Goal: Find contact information: Find contact information

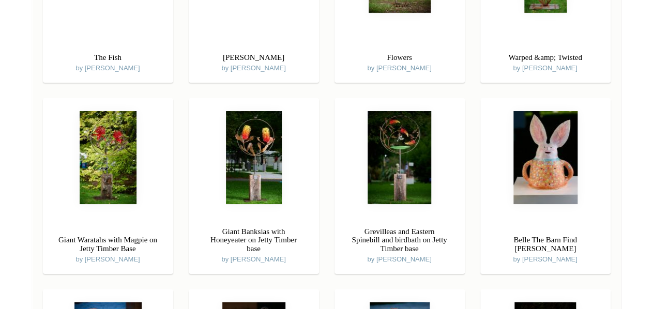
scroll to position [1766, 0]
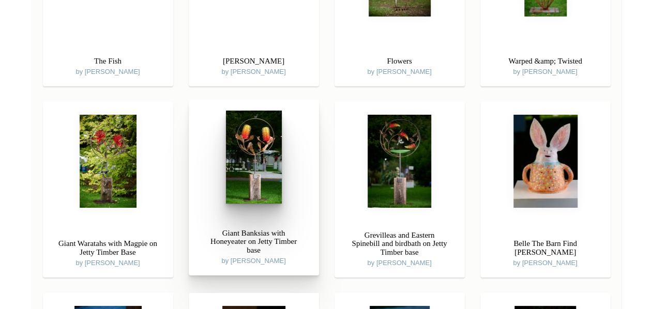
click at [278, 170] on img at bounding box center [254, 157] width 56 height 93
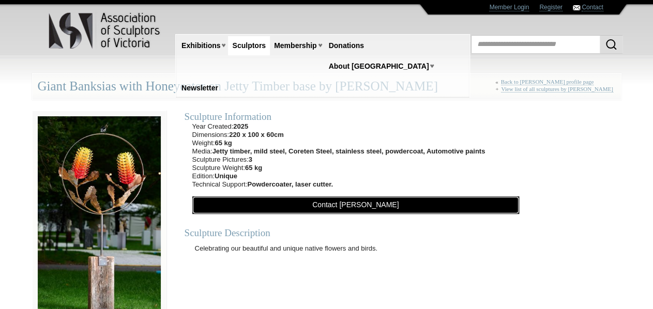
click at [337, 200] on link "Contact [PERSON_NAME]" at bounding box center [355, 206] width 327 height 18
click at [337, 200] on link "Contact Grant Flather" at bounding box center [355, 206] width 327 height 18
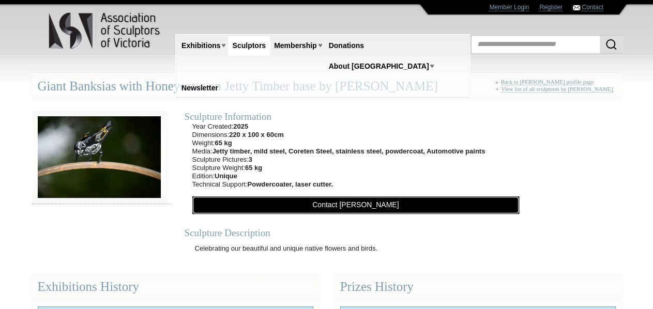
click at [337, 200] on link "Contact Grant Flather" at bounding box center [355, 206] width 327 height 18
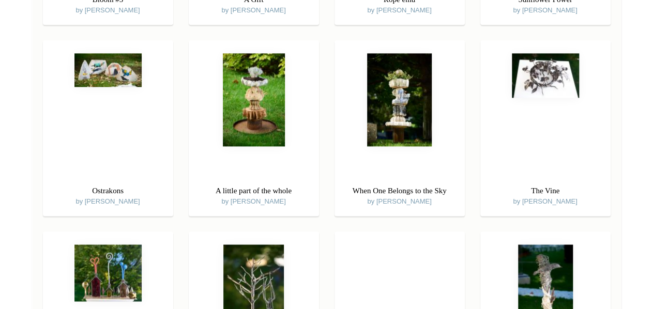
scroll to position [1766, 0]
